Goal: Task Accomplishment & Management: Manage account settings

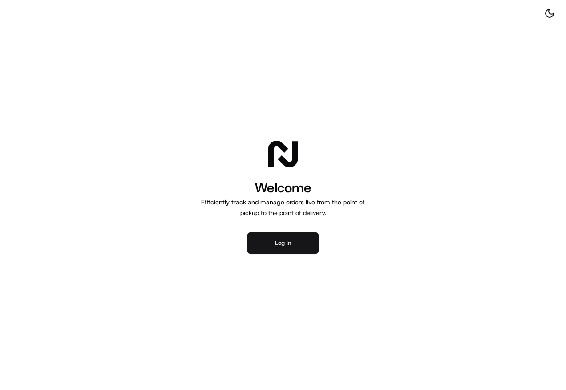
click at [288, 243] on button "Log in" at bounding box center [282, 242] width 71 height 21
click at [280, 253] on button "Log in" at bounding box center [282, 242] width 71 height 21
